Goal: Find specific page/section: Find specific page/section

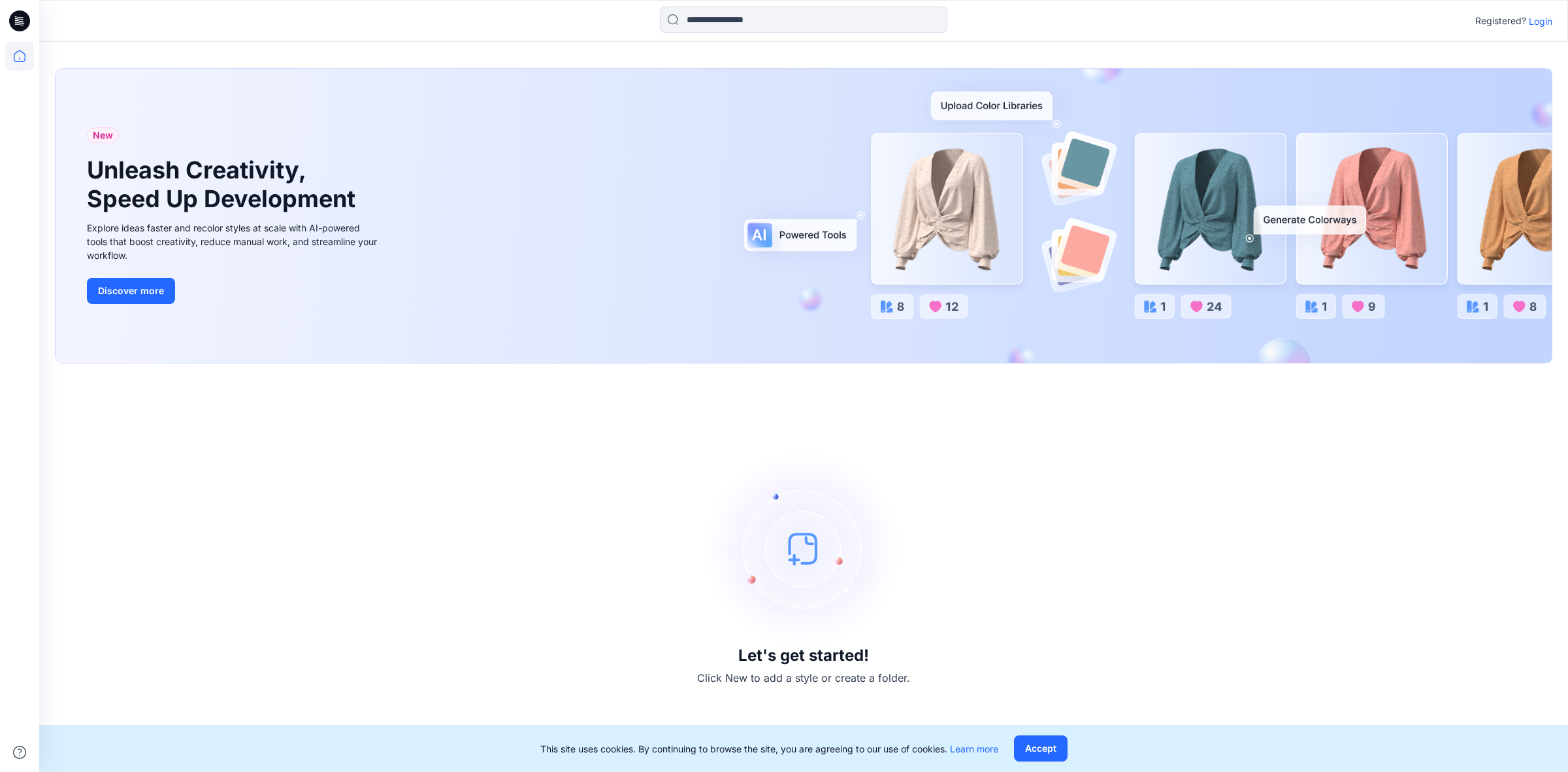
click at [1544, 20] on p "Login" at bounding box center [1541, 21] width 24 height 13
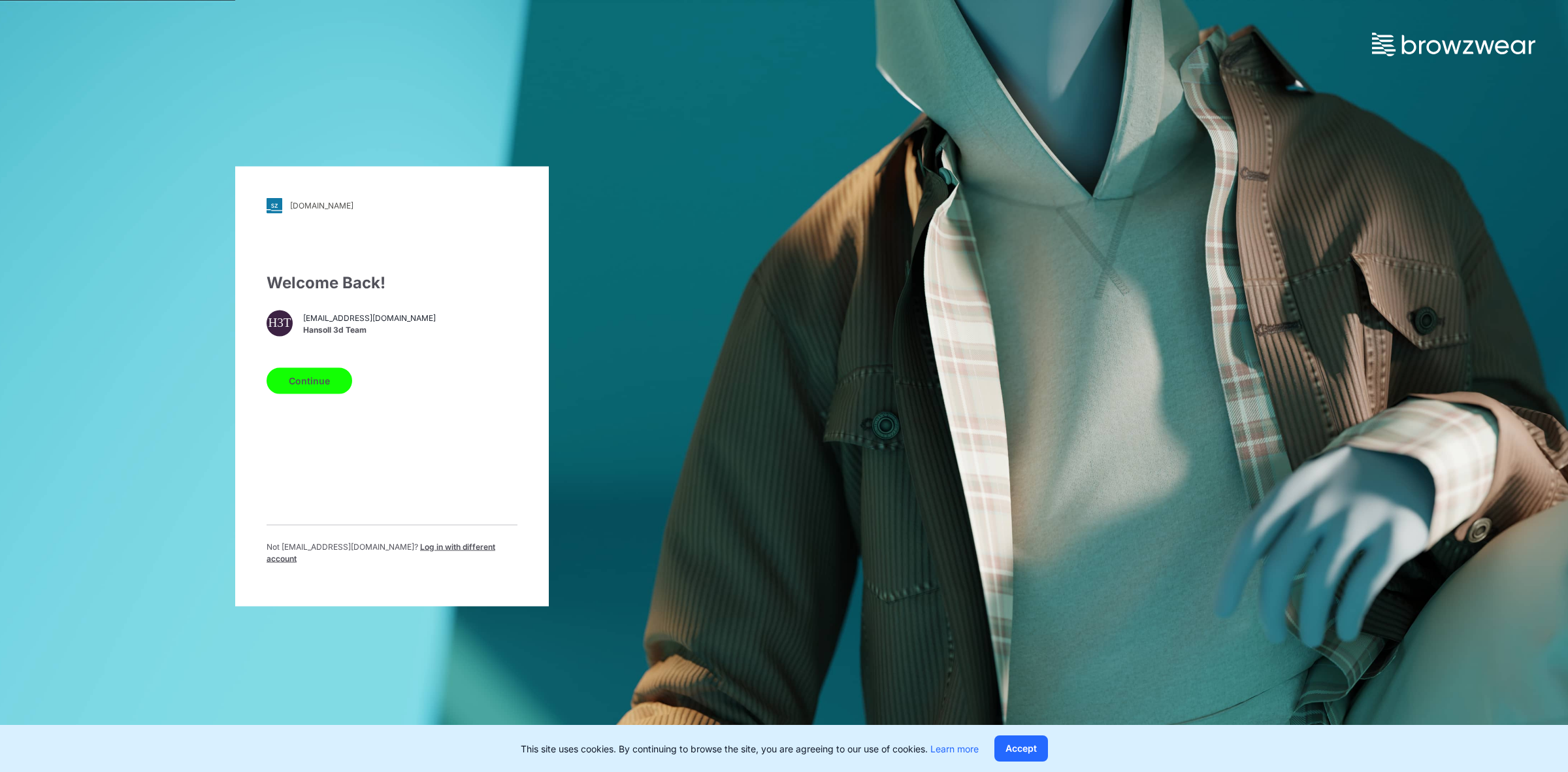
click at [321, 390] on button "Continue" at bounding box center [309, 380] width 86 height 26
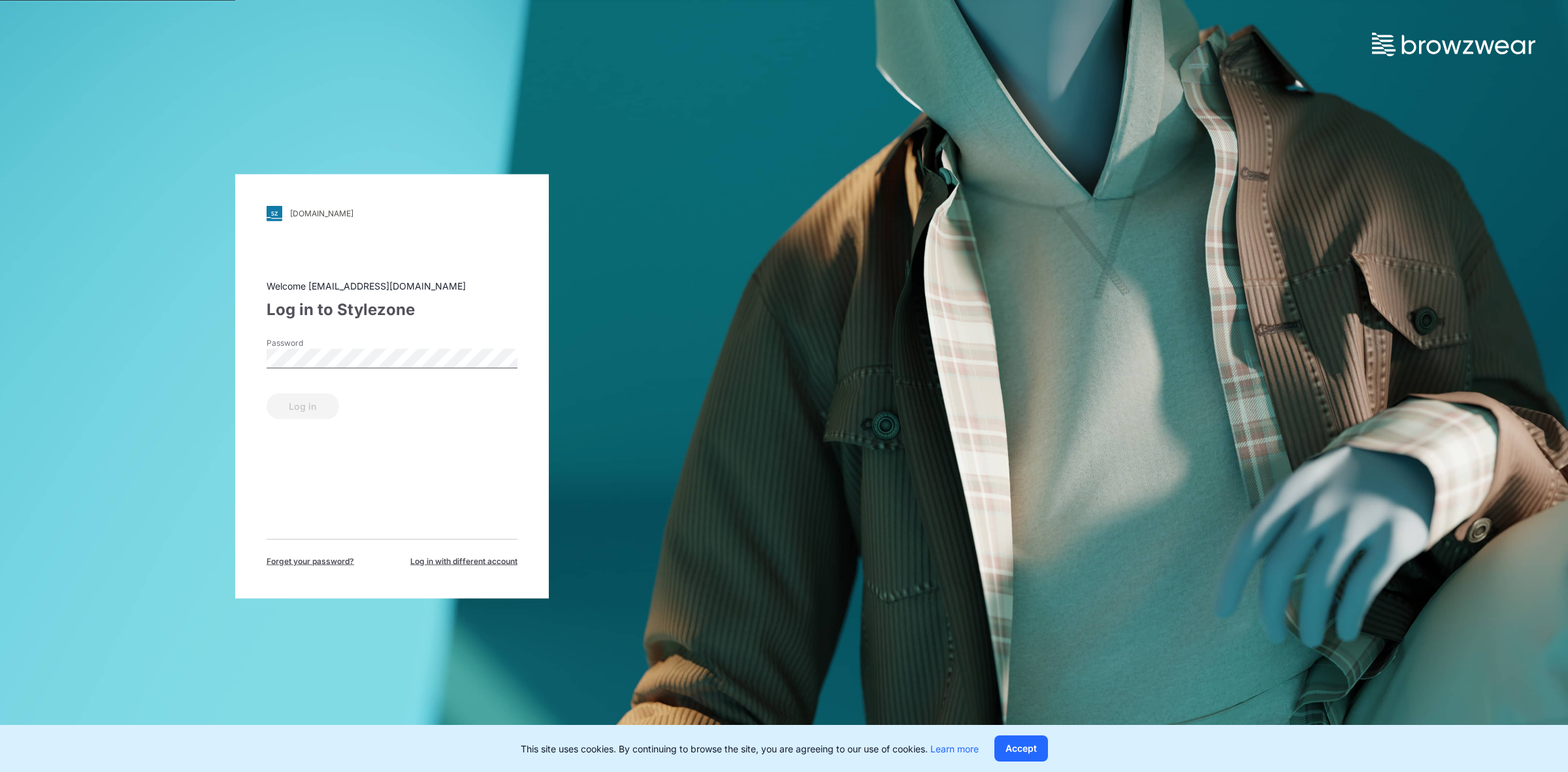
click at [343, 328] on div "Welcome [EMAIL_ADDRESS][DOMAIN_NAME] Log in to Stylezone Password Log in Forget…" at bounding box center [391, 422] width 251 height 288
click at [287, 402] on button "Log in" at bounding box center [302, 406] width 72 height 26
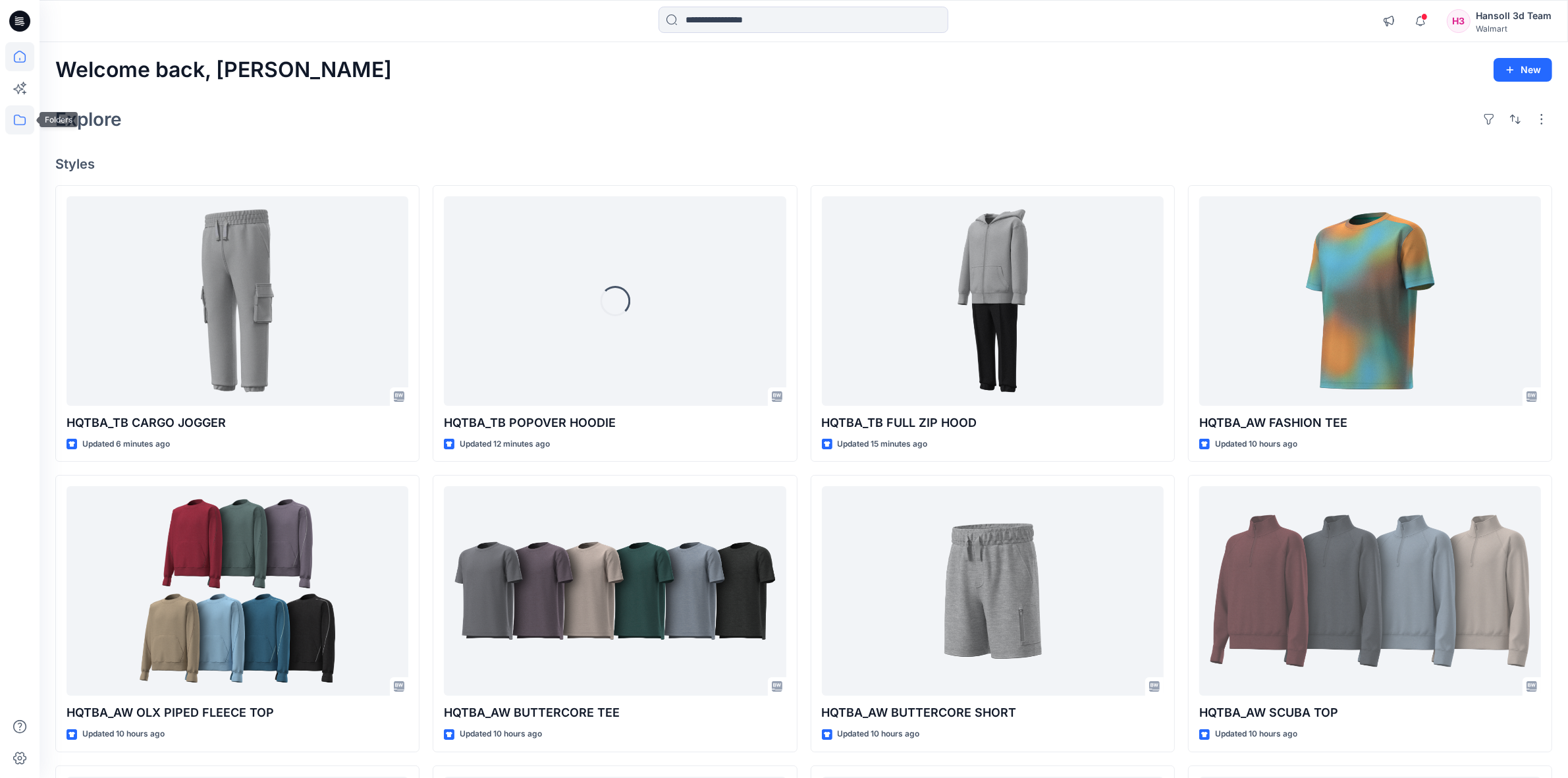
click at [20, 119] on icon at bounding box center [19, 119] width 29 height 29
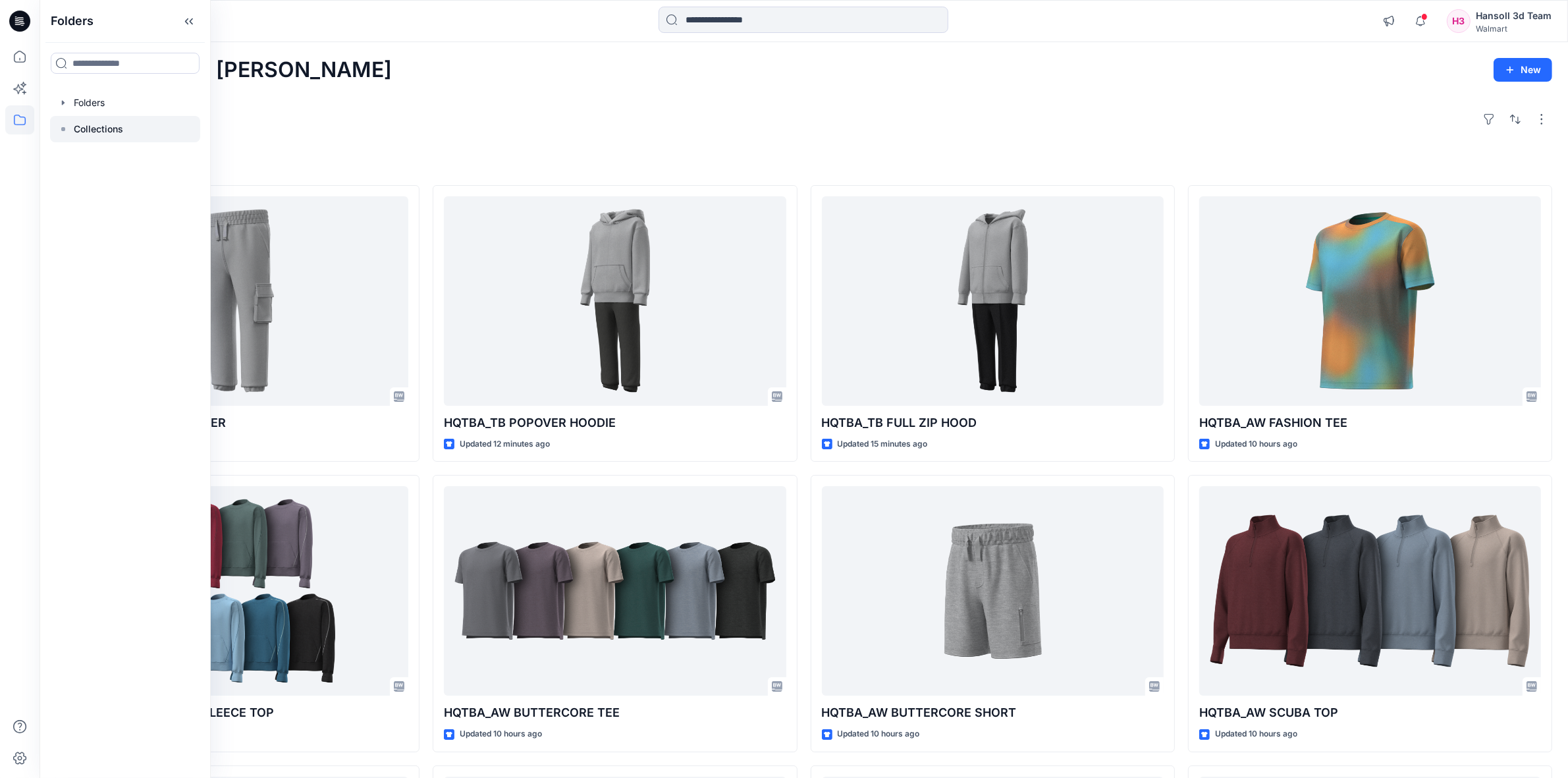
click at [87, 133] on p "Collections" at bounding box center [98, 129] width 49 height 16
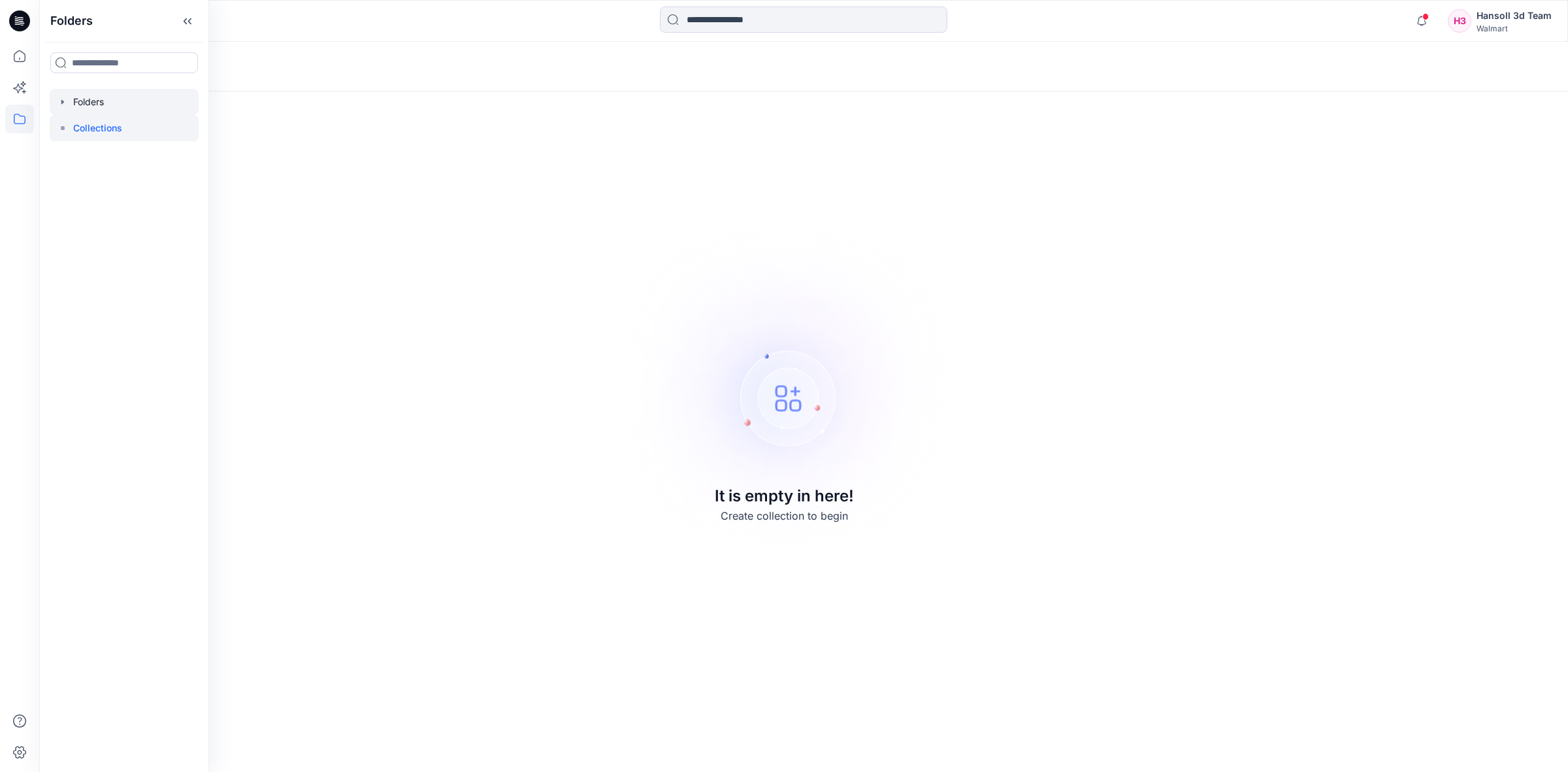
click at [92, 108] on div at bounding box center [123, 102] width 149 height 26
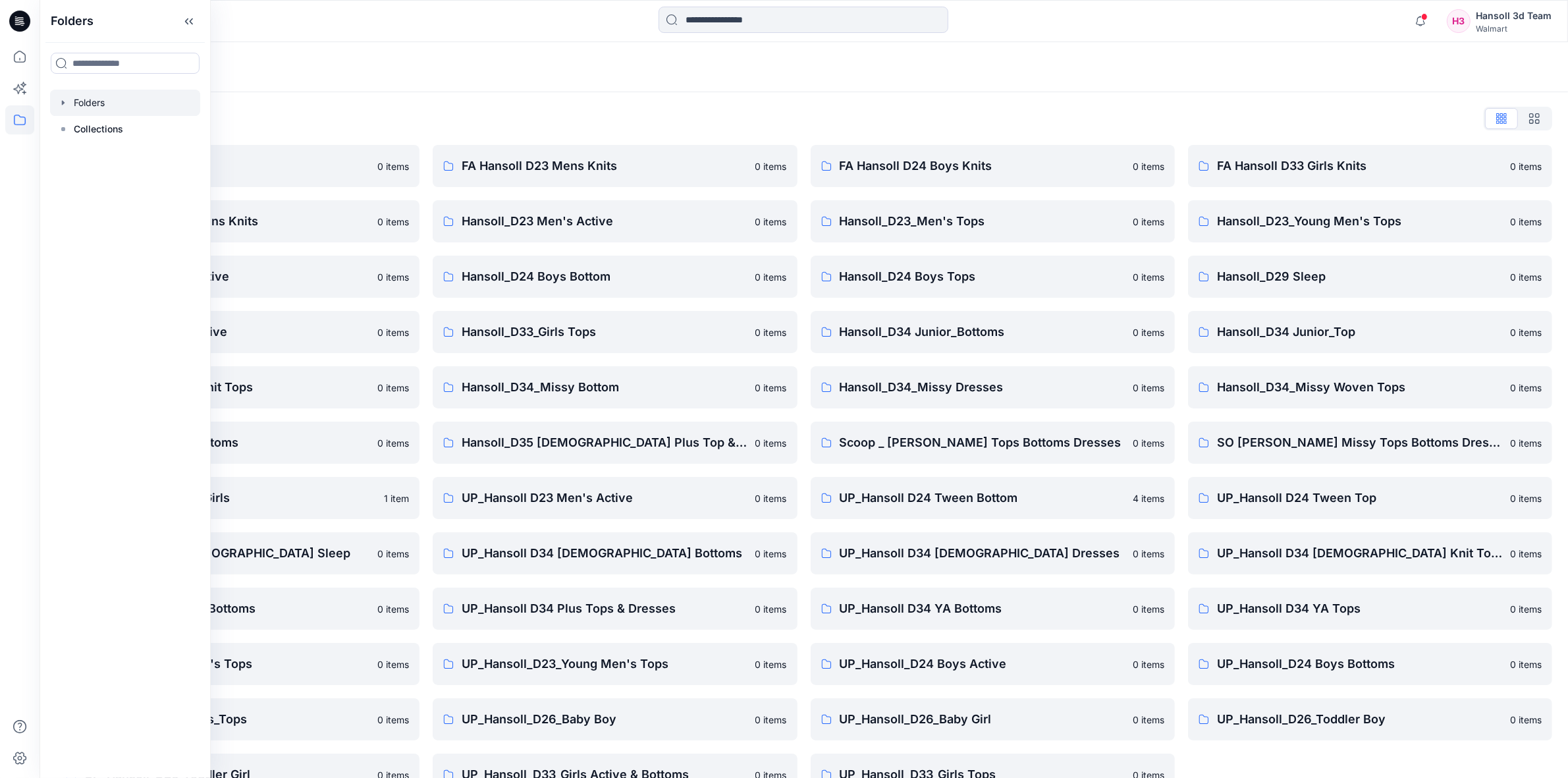
click at [535, 102] on div "Folders List EcoShot Hansoll 0 items FA Hansoll D34 Womens Knits 0 items Hansol…" at bounding box center [804, 452] width 1529 height 720
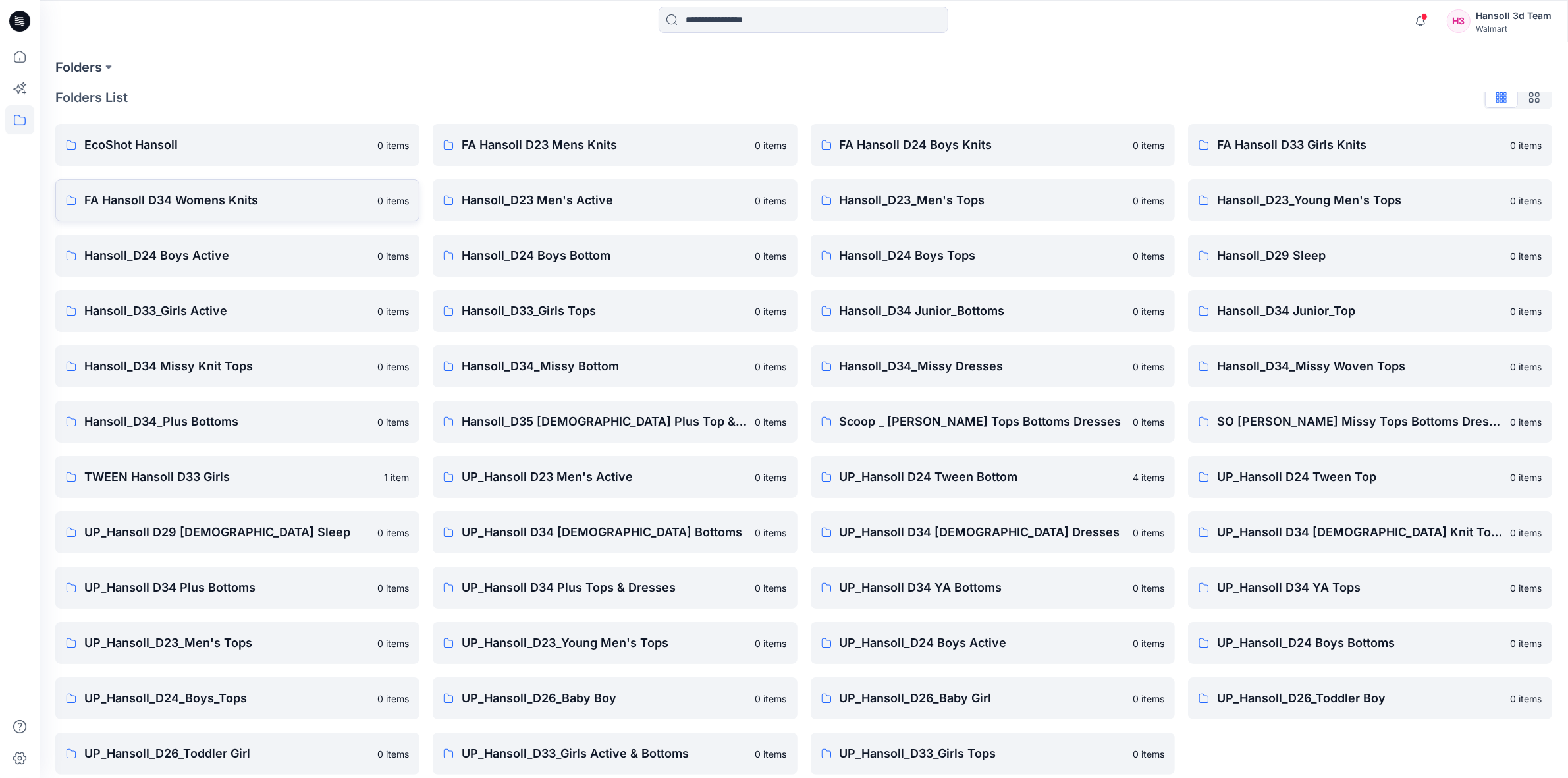
scroll to position [33, 0]
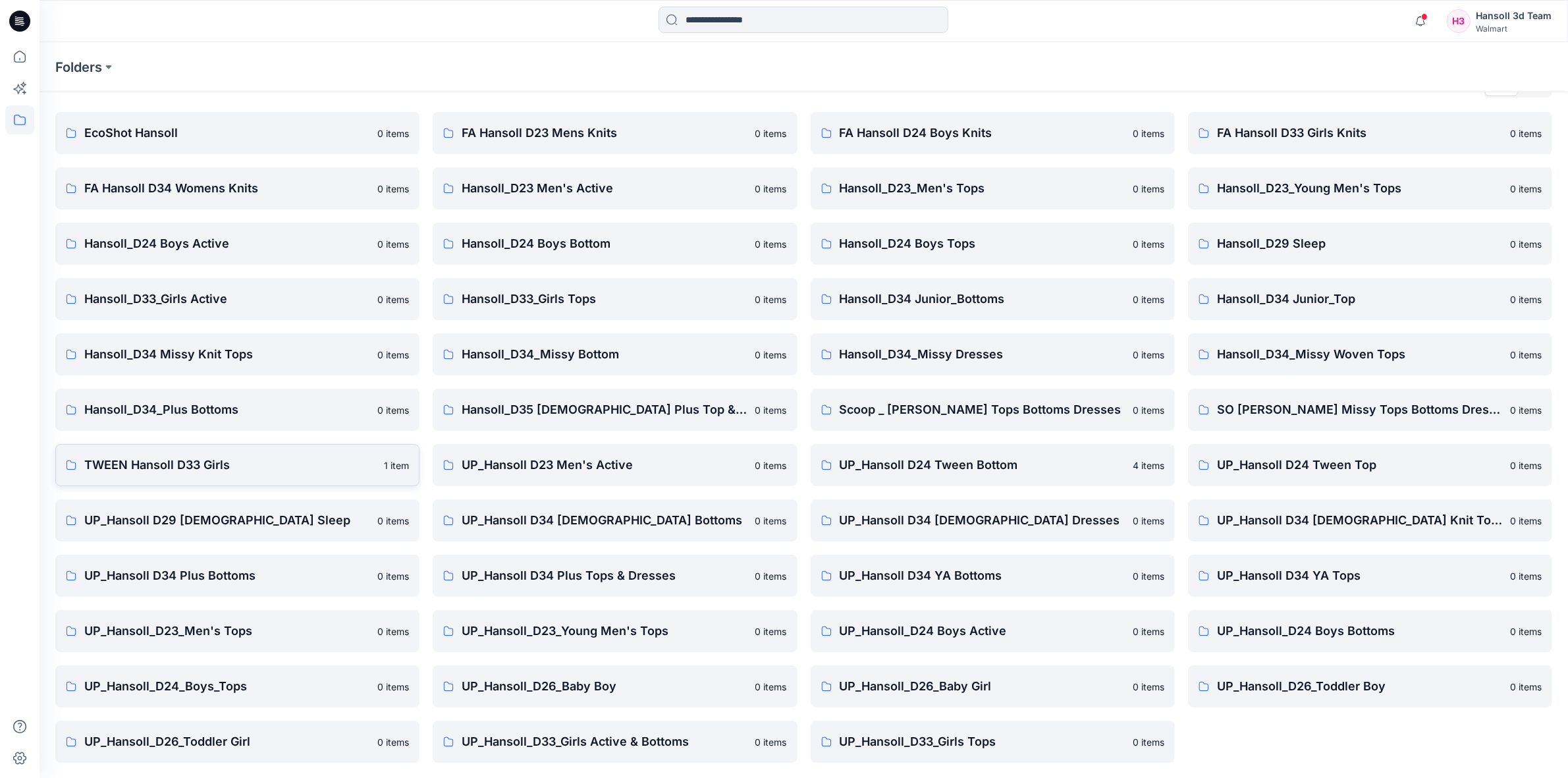
click at [159, 474] on link "TWEEN Hansoll D33 Girls 1 item" at bounding box center [237, 465] width 364 height 42
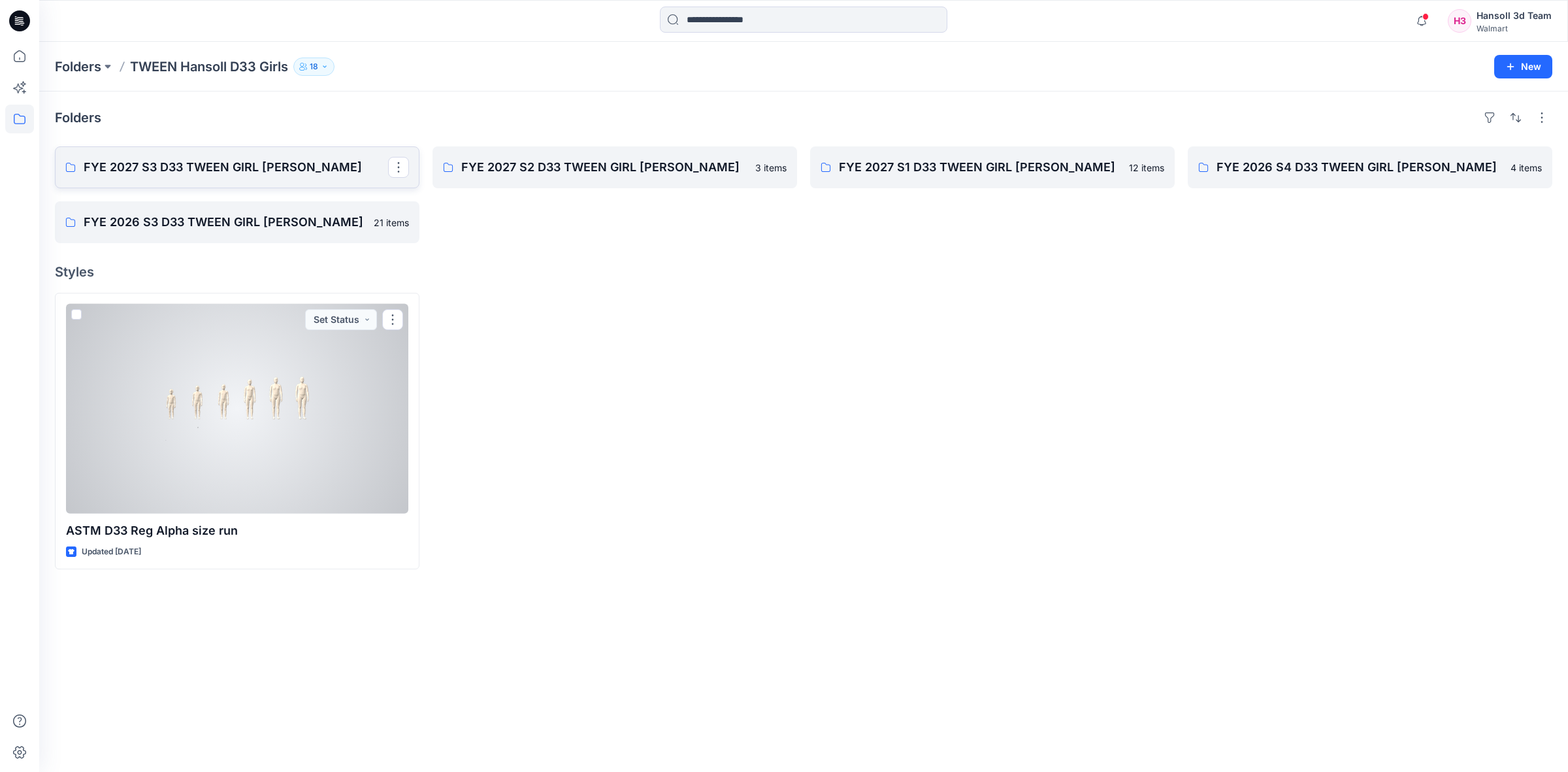
click at [116, 172] on p "FYE 2027 S3 D33 TWEEN GIRL [PERSON_NAME]" at bounding box center [236, 167] width 305 height 18
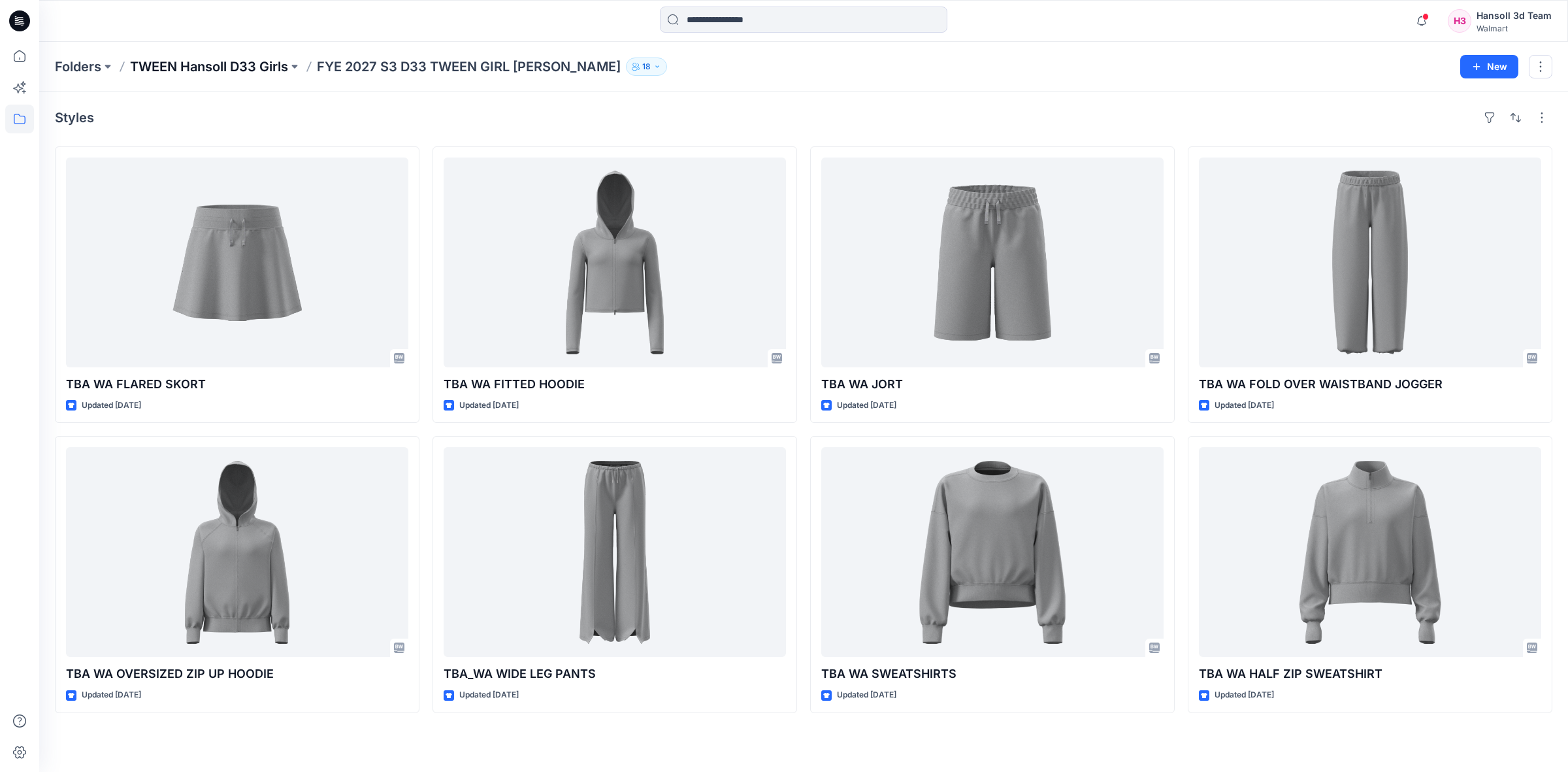
click at [244, 63] on p "TWEEN Hansoll D33 Girls" at bounding box center [209, 66] width 158 height 18
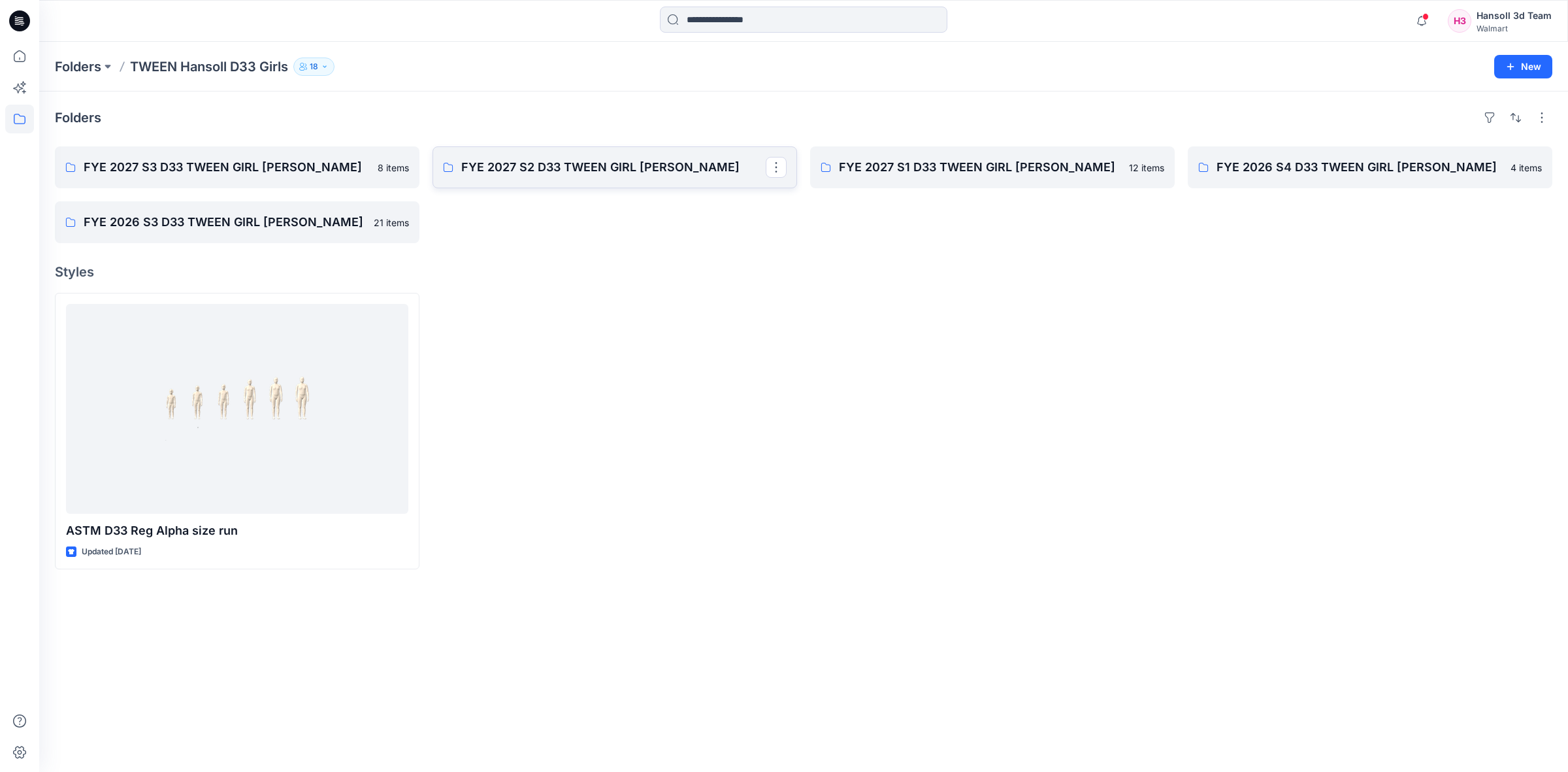
click at [679, 175] on p "FYE 2027 S2 D33 TWEEN GIRL [PERSON_NAME]" at bounding box center [613, 167] width 305 height 18
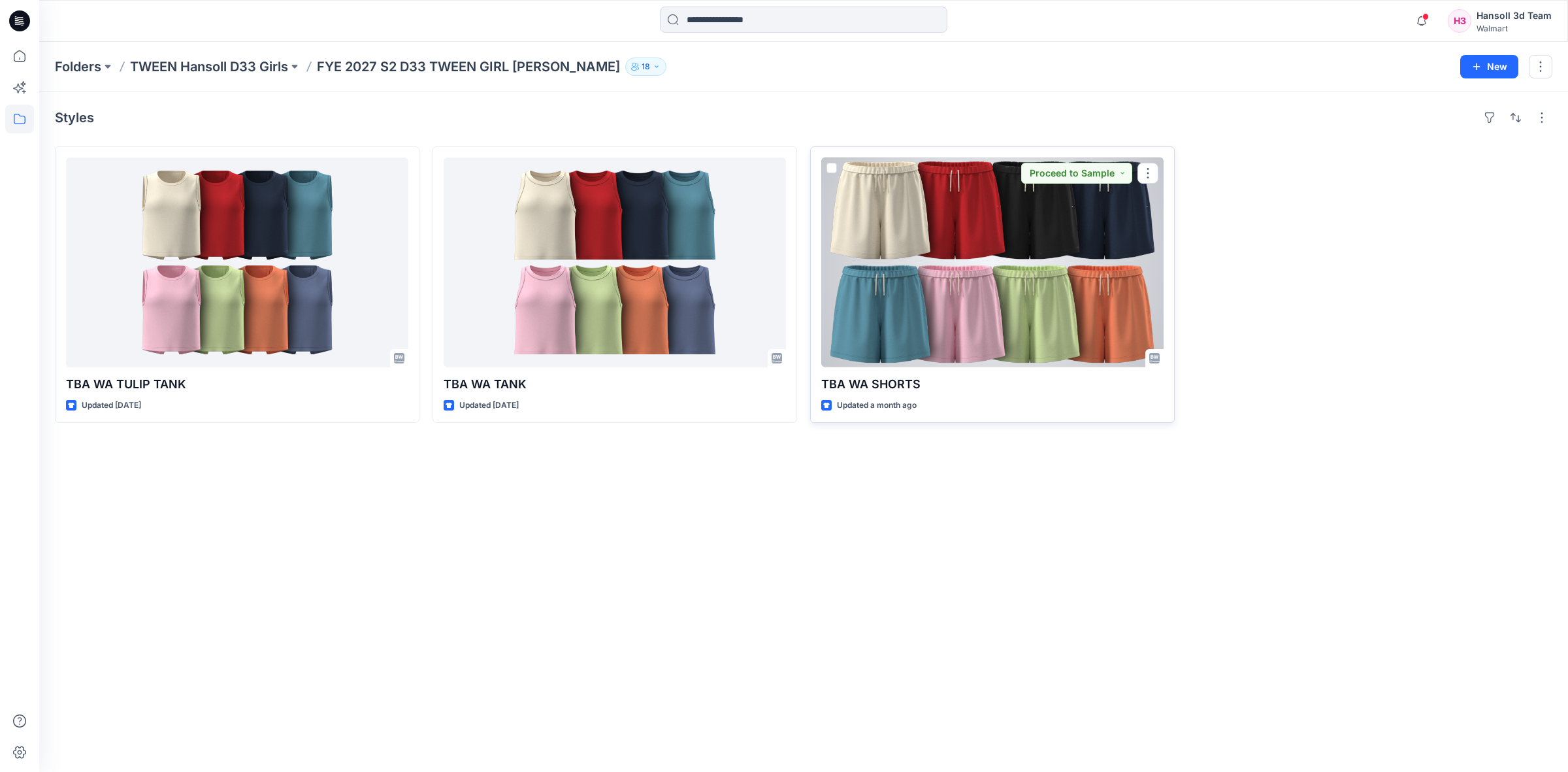
click at [925, 271] on div at bounding box center [993, 263] width 343 height 210
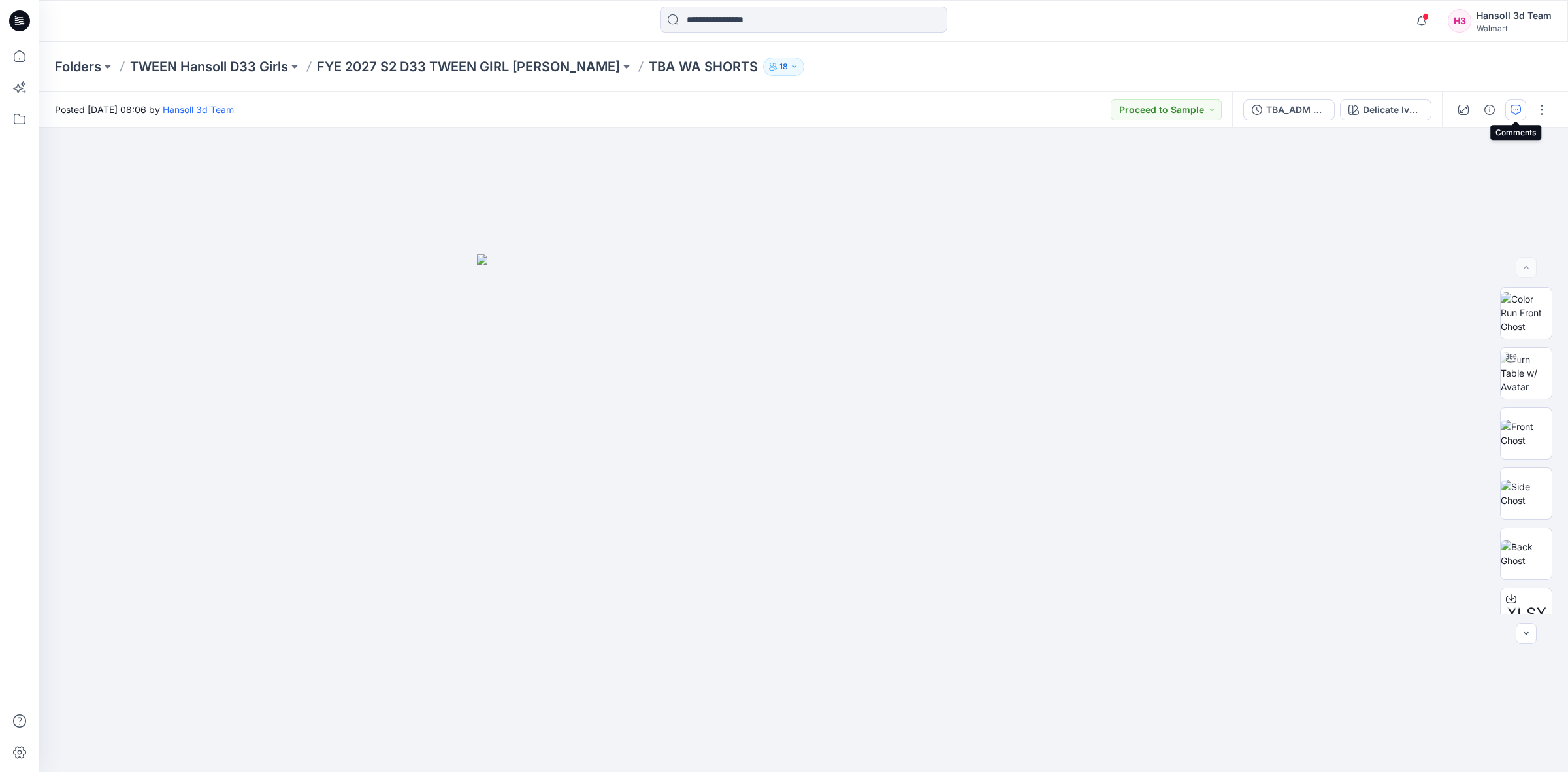
click at [1518, 107] on icon "button" at bounding box center [1516, 109] width 10 height 10
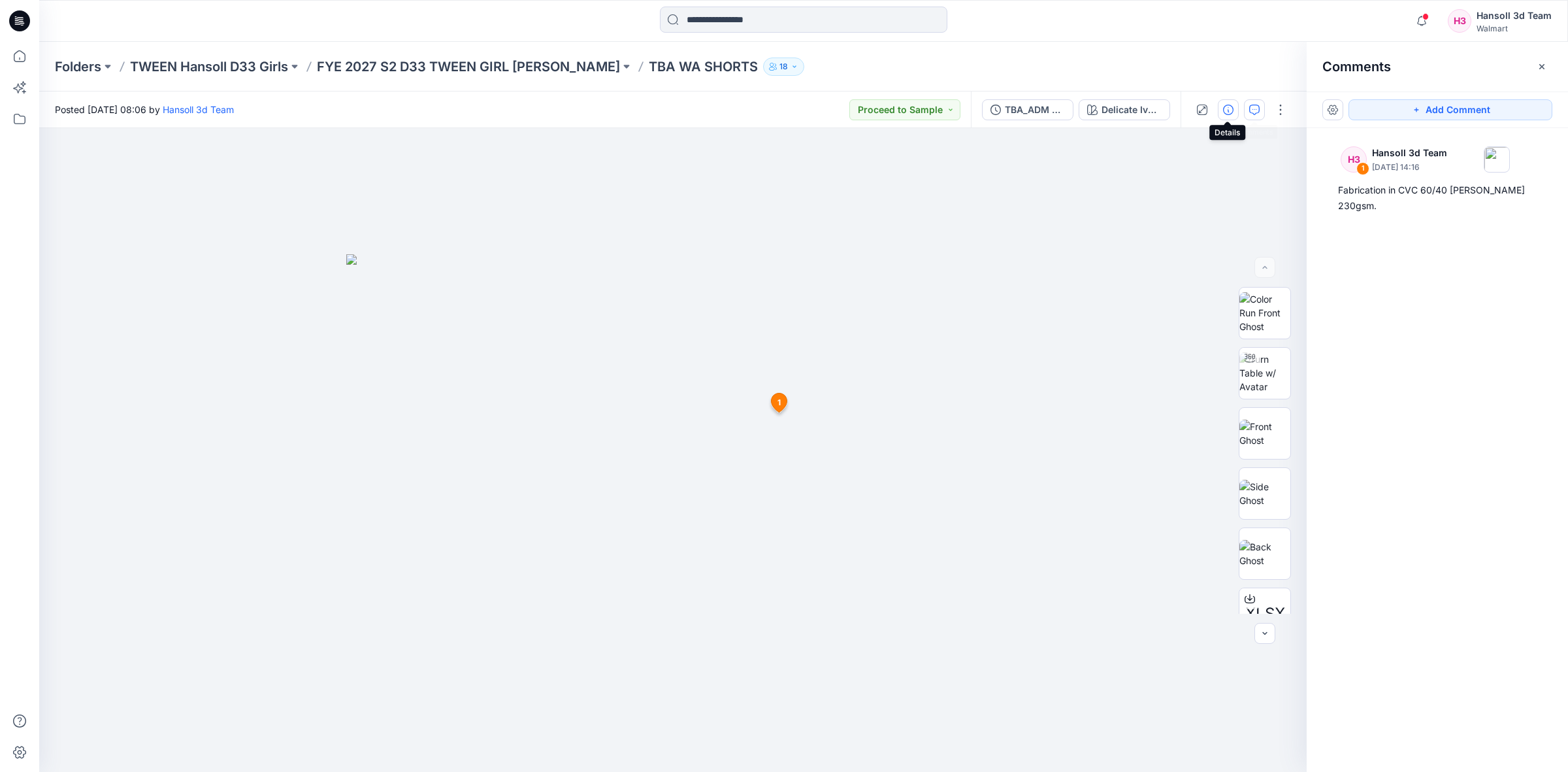
click at [1226, 106] on icon "button" at bounding box center [1228, 109] width 10 height 10
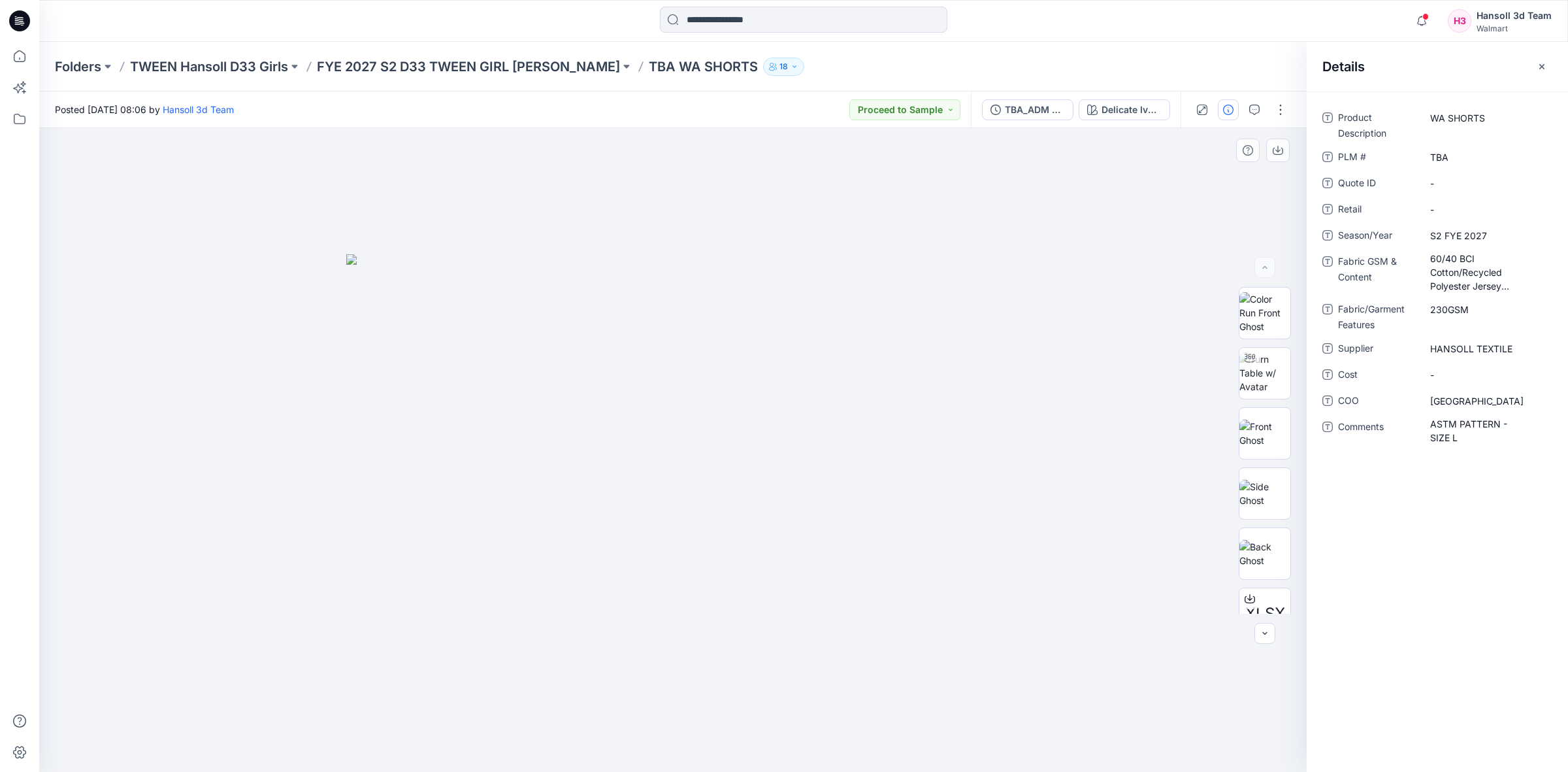
click at [1139, 176] on div at bounding box center [673, 449] width 1267 height 643
click at [1258, 109] on icon "button" at bounding box center [1255, 109] width 10 height 10
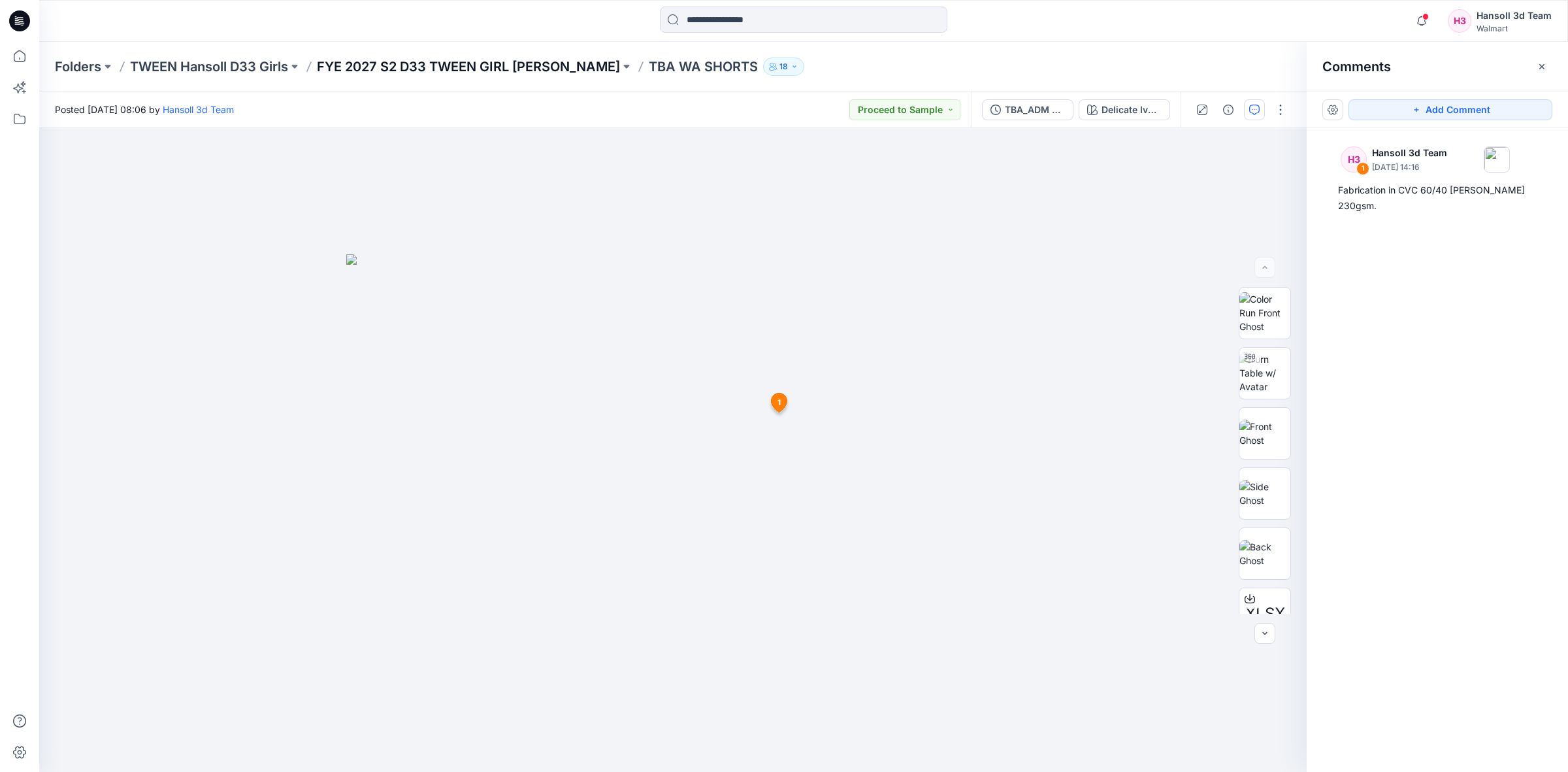
click at [532, 69] on p "FYE 2027 S2 D33 TWEEN GIRL [PERSON_NAME]" at bounding box center [468, 66] width 303 height 18
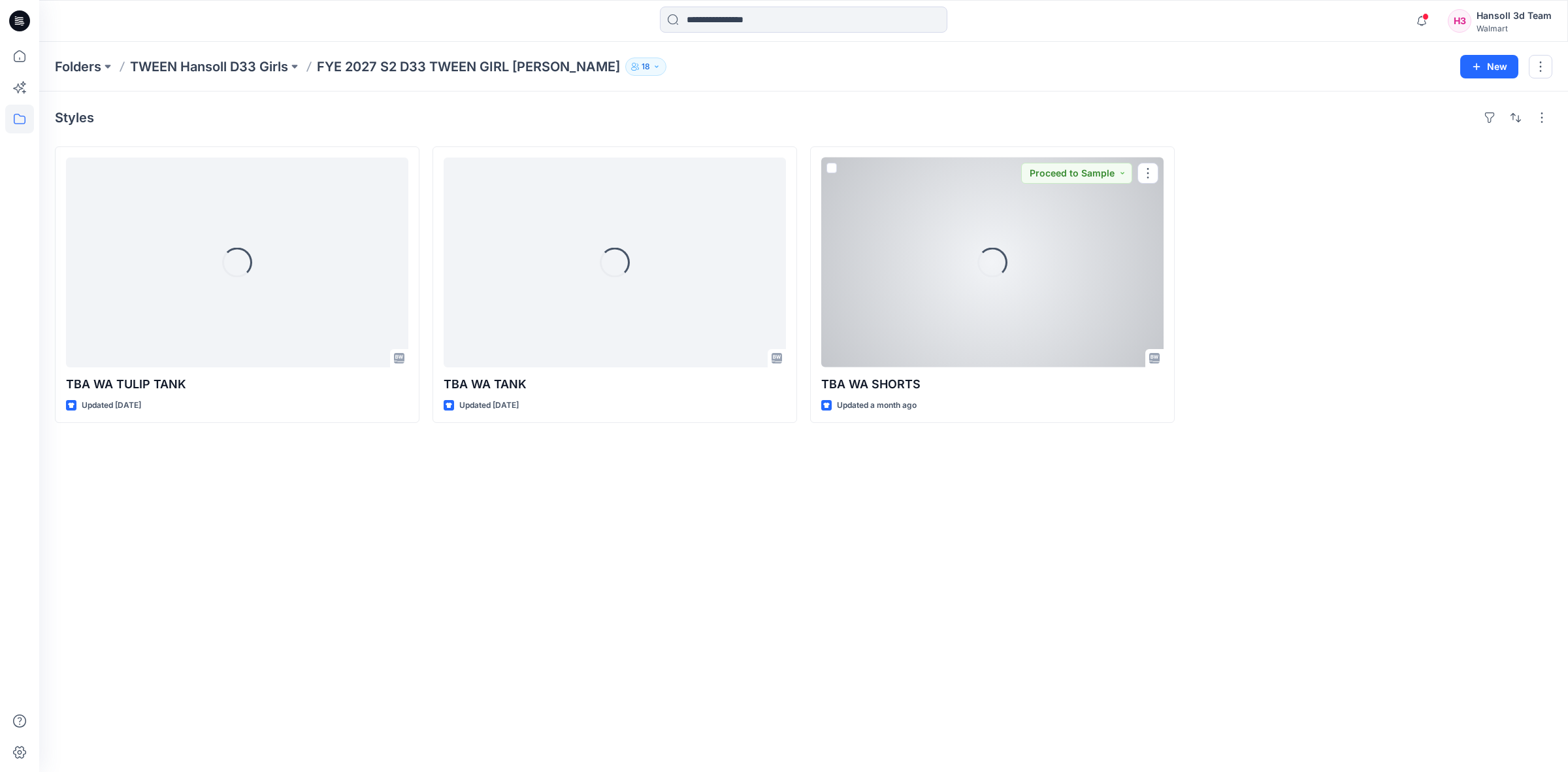
click at [961, 307] on div "Loading..." at bounding box center [993, 263] width 343 height 210
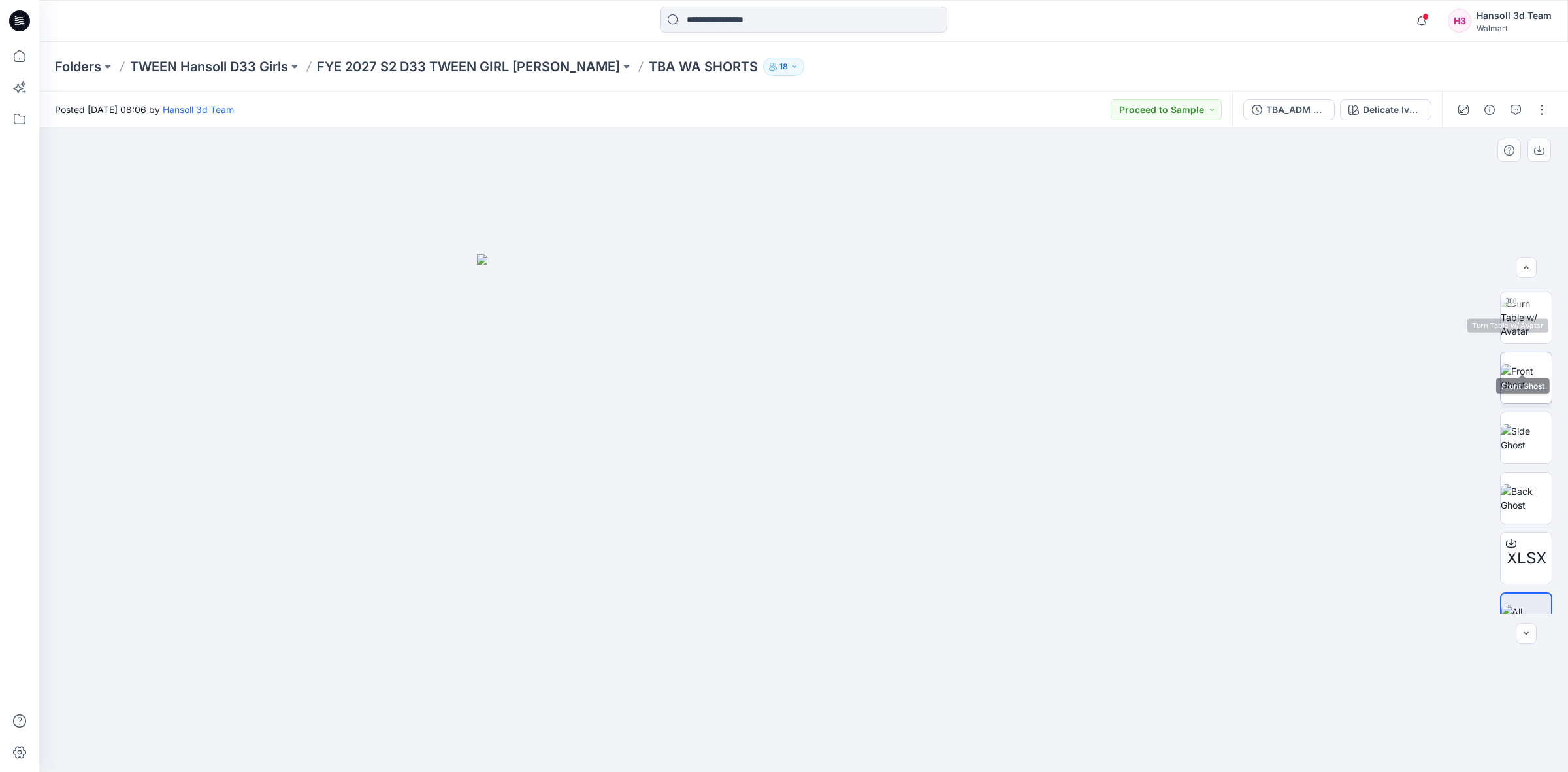
scroll to position [86, 0]
click at [1519, 109] on icon "button" at bounding box center [1516, 109] width 10 height 10
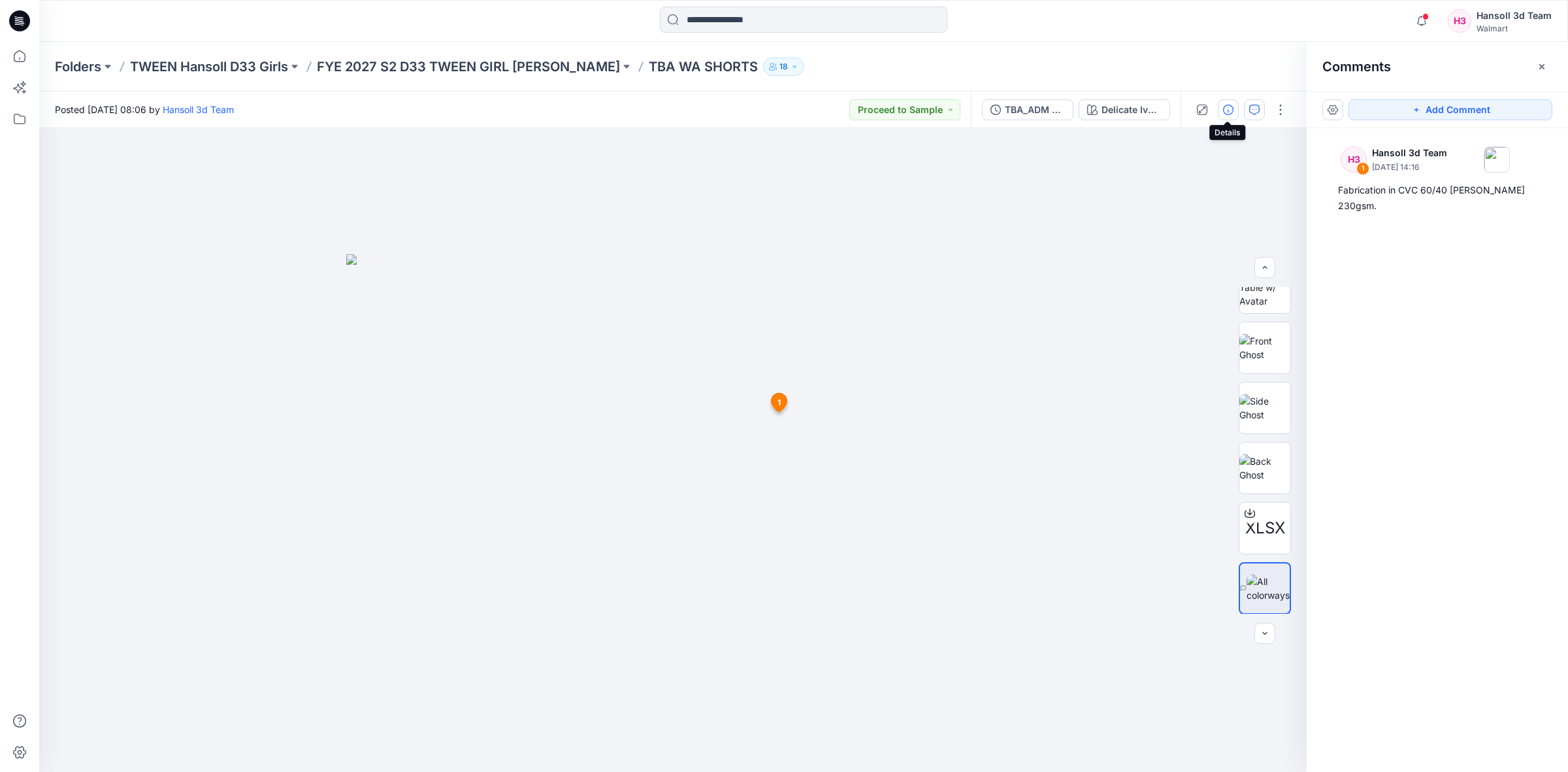
click at [1226, 104] on icon "button" at bounding box center [1228, 109] width 10 height 10
